Goal: Find specific page/section: Find specific page/section

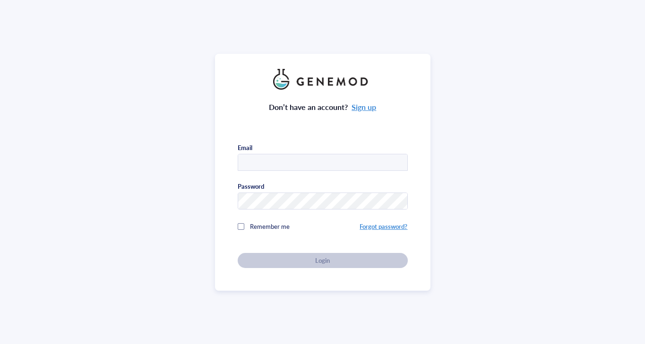
type input "[EMAIL_ADDRESS][PERSON_NAME][US_STATE][DOMAIN_NAME]"
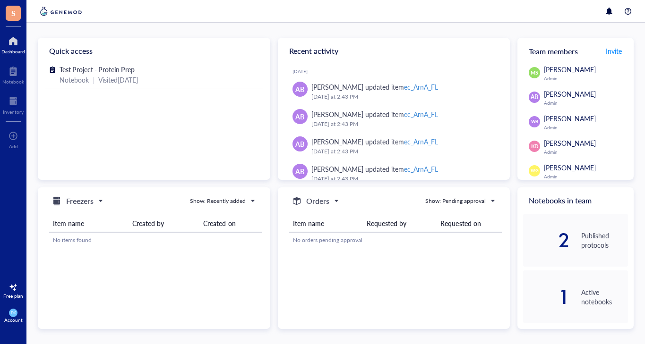
click at [567, 122] on span "[PERSON_NAME]" at bounding box center [570, 118] width 52 height 9
click at [532, 119] on span "WB" at bounding box center [534, 121] width 11 height 11
click at [15, 108] on div at bounding box center [13, 101] width 21 height 15
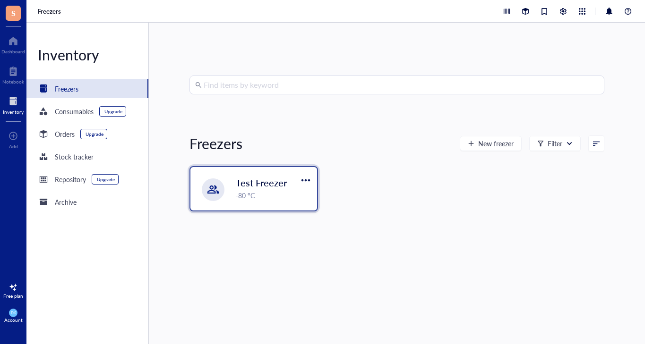
click at [269, 183] on span "Test Freezer" at bounding box center [261, 182] width 51 height 13
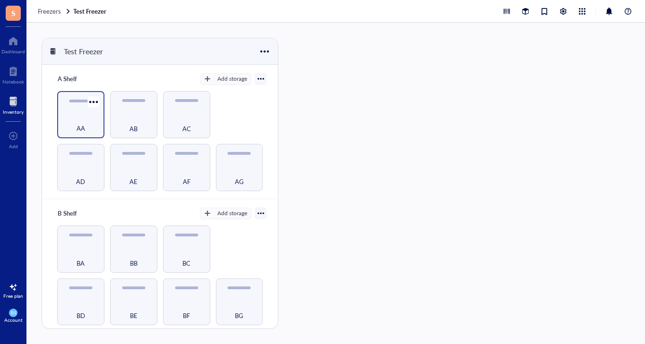
click at [83, 111] on div "AA" at bounding box center [80, 114] width 47 height 47
